Goal: Information Seeking & Learning: Learn about a topic

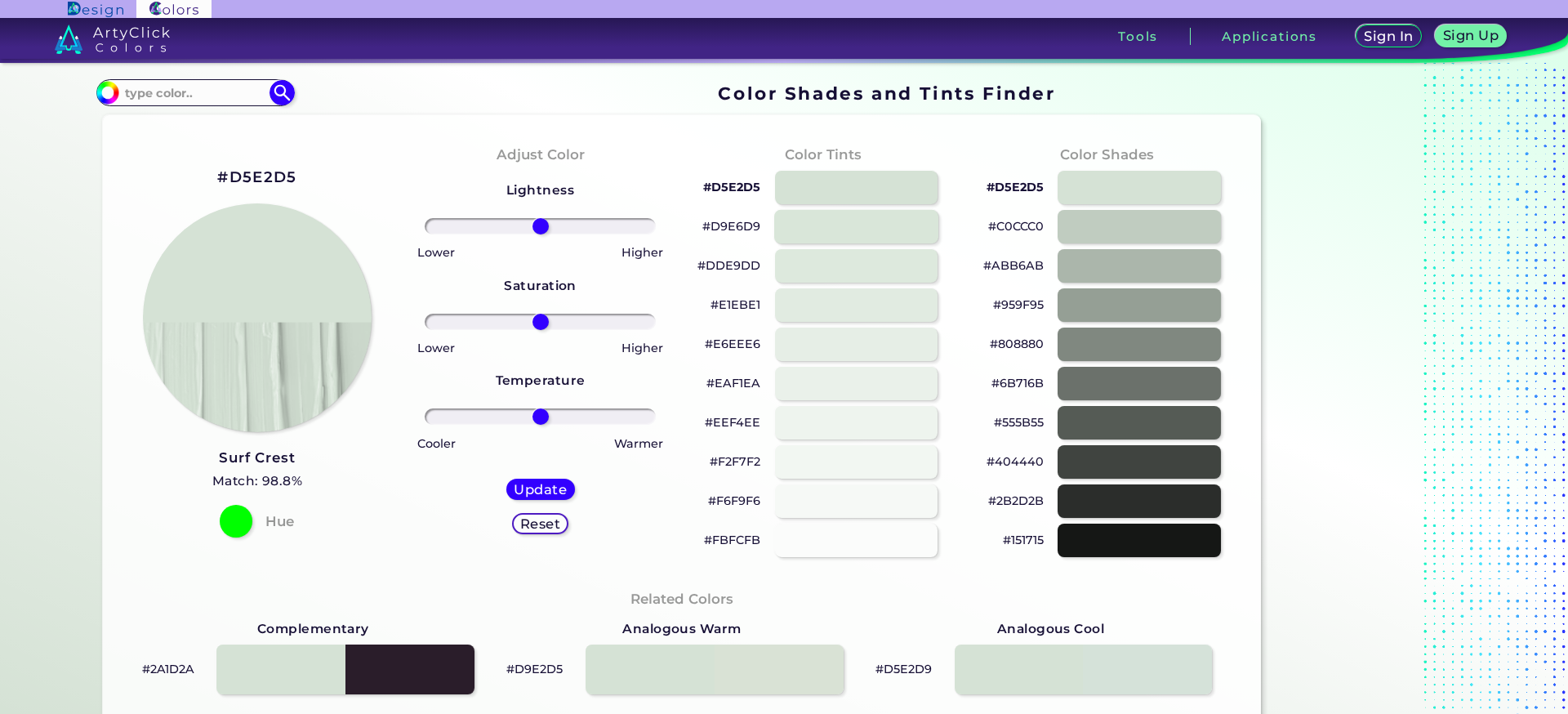
click at [775, 219] on div at bounding box center [855, 226] width 164 height 33
click at [786, 265] on div at bounding box center [855, 265] width 164 height 33
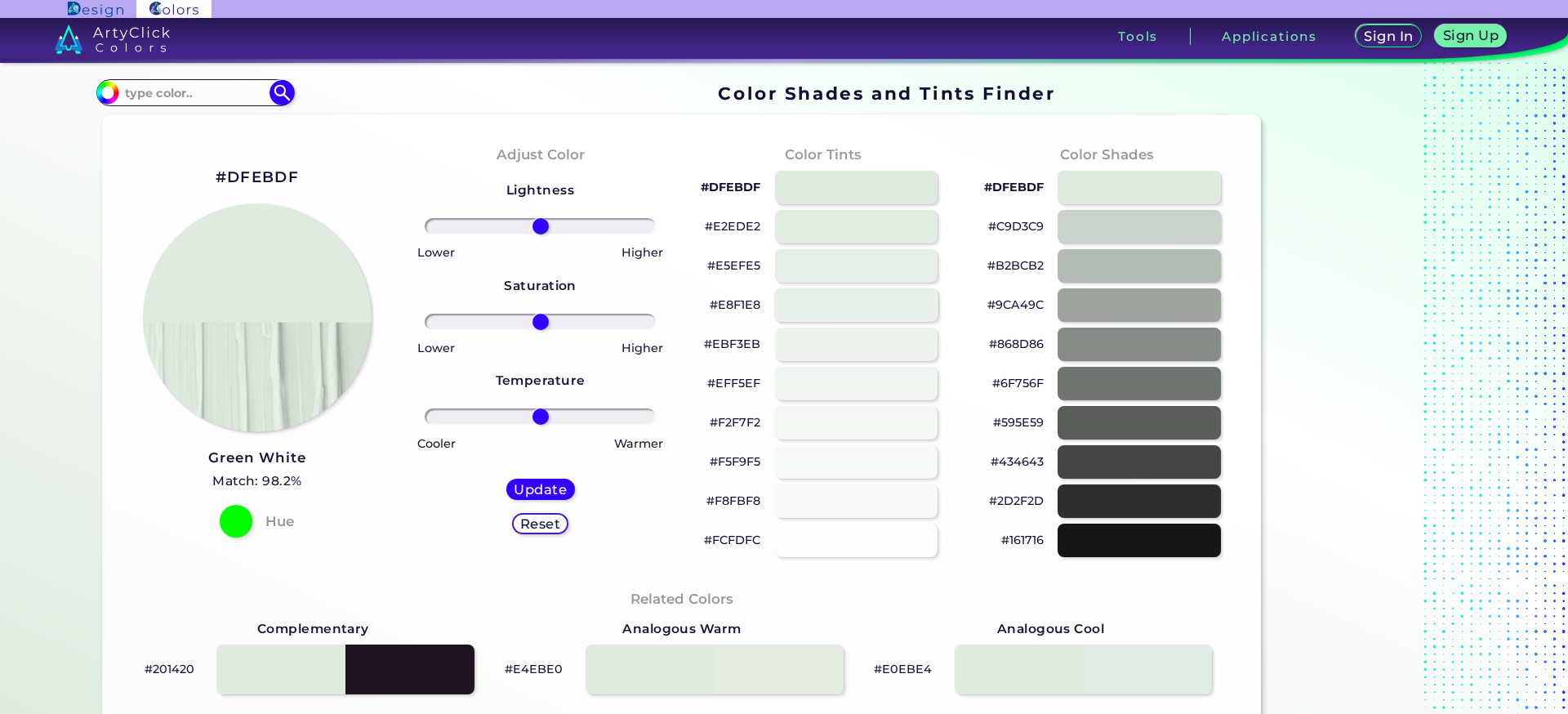
click at [787, 295] on div at bounding box center [855, 304] width 164 height 33
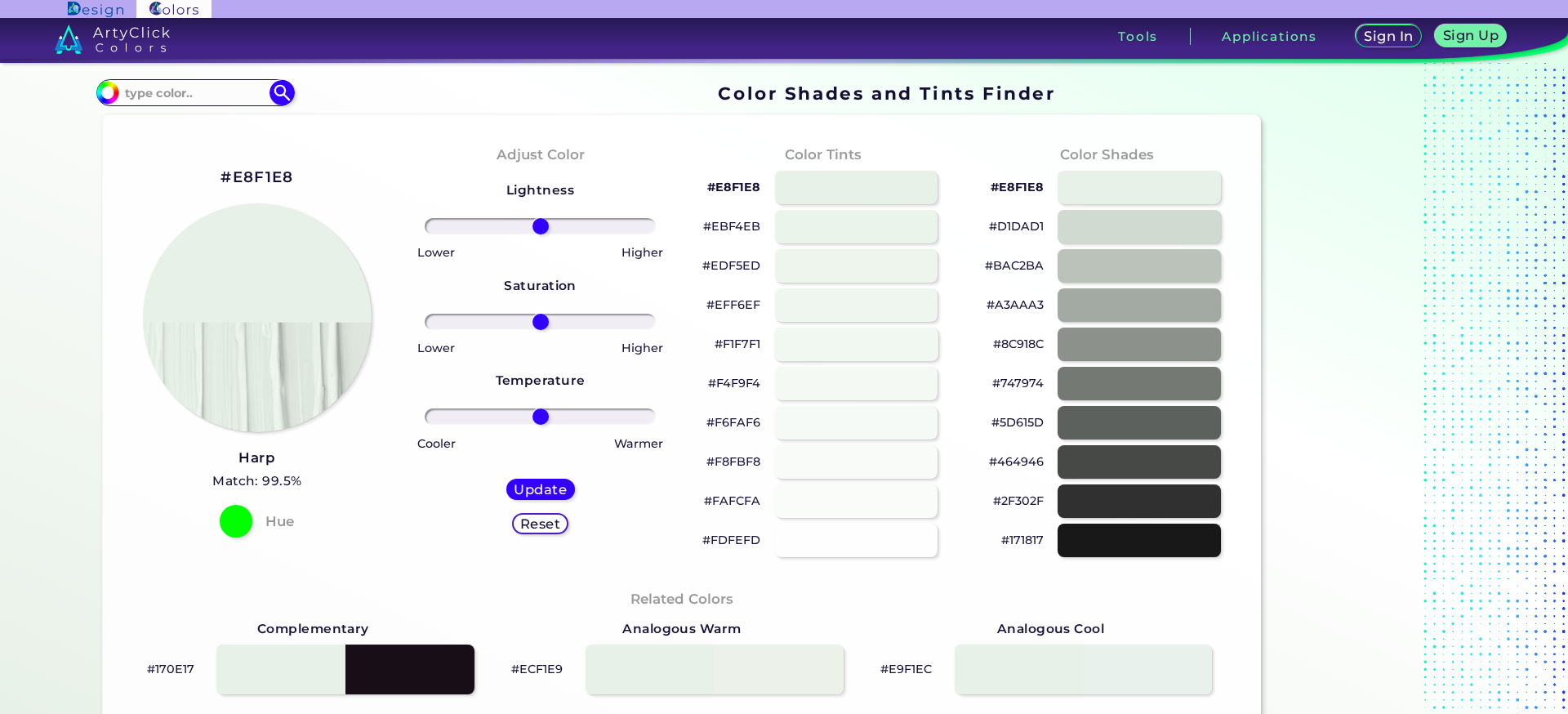
click at [780, 333] on div at bounding box center [855, 343] width 164 height 33
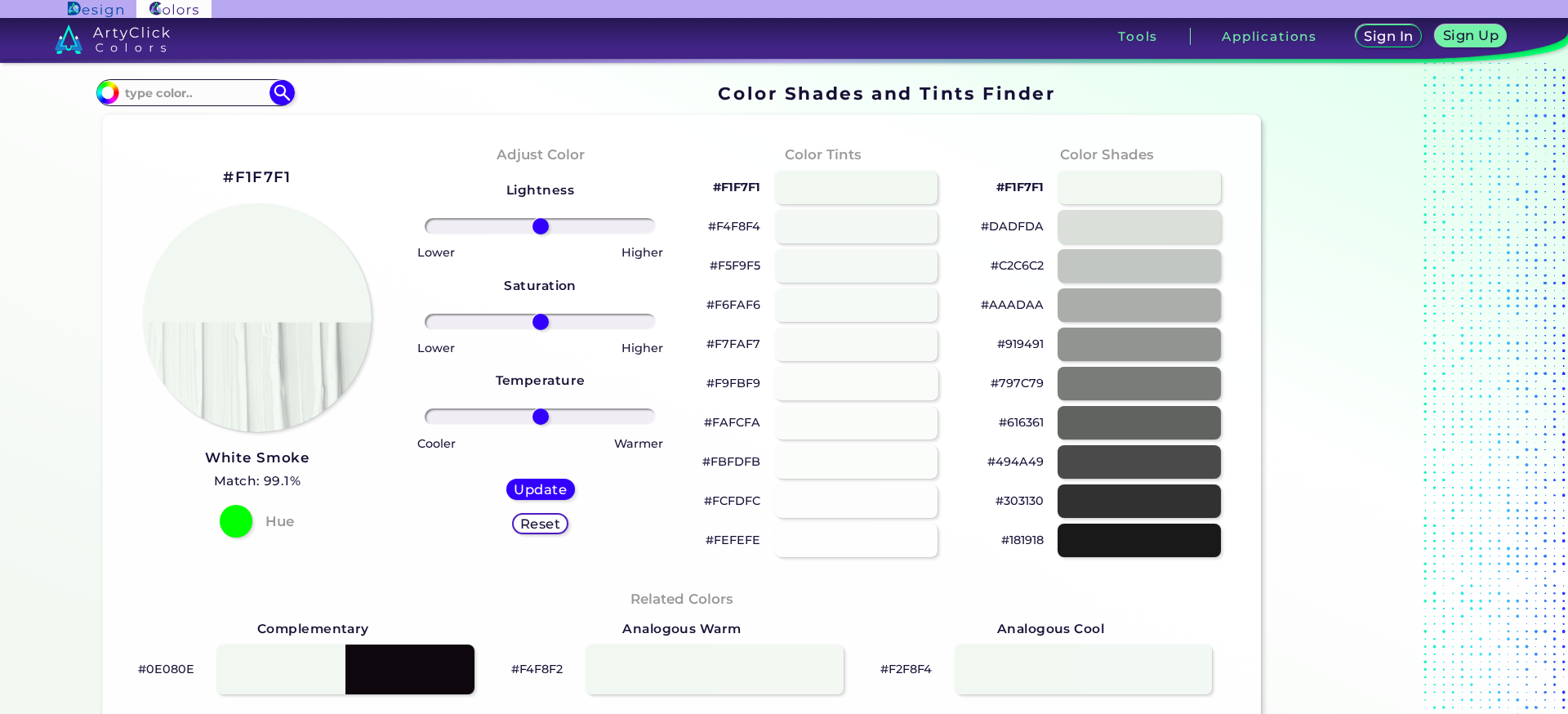
click at [784, 376] on div at bounding box center [855, 383] width 164 height 33
click at [807, 429] on div at bounding box center [855, 422] width 164 height 33
type input "#fcfdfc"
